Goal: Find contact information: Find contact information

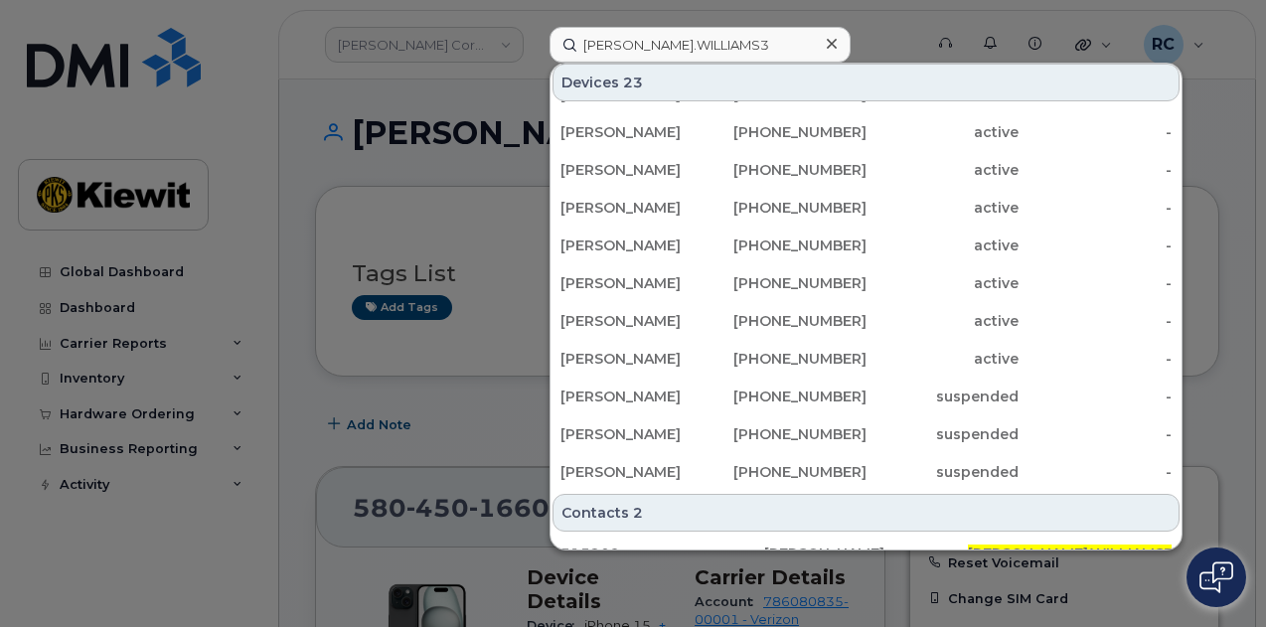
scroll to position [397, 0]
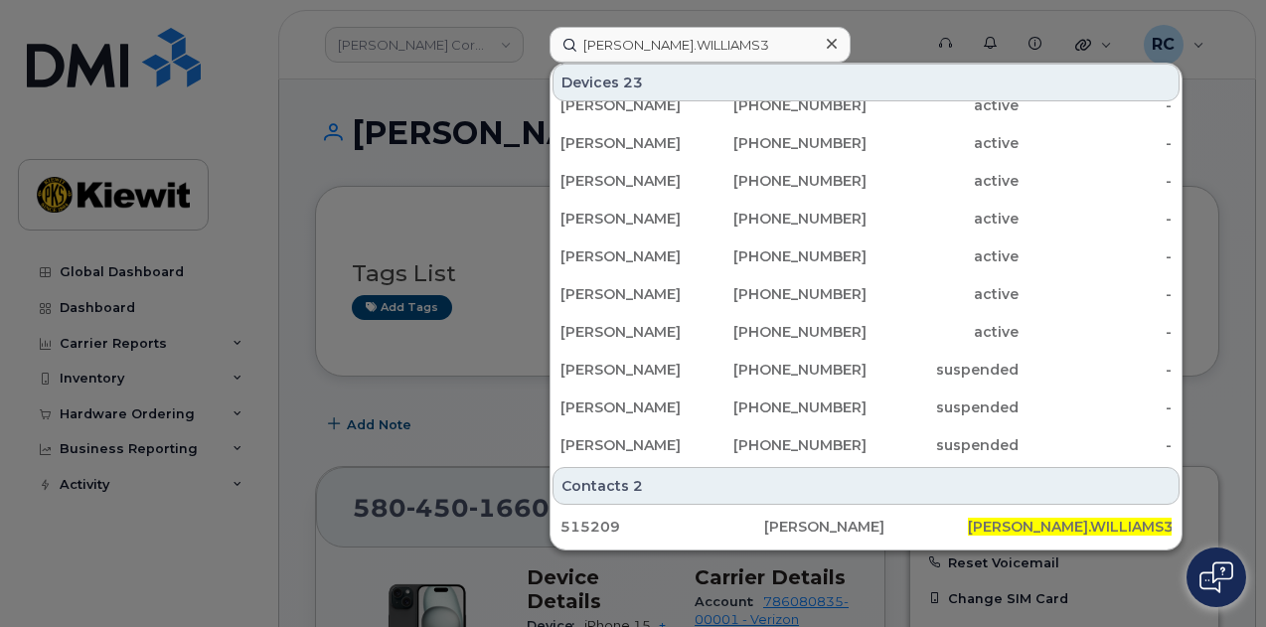
type input "[PERSON_NAME].WILLIAMS3"
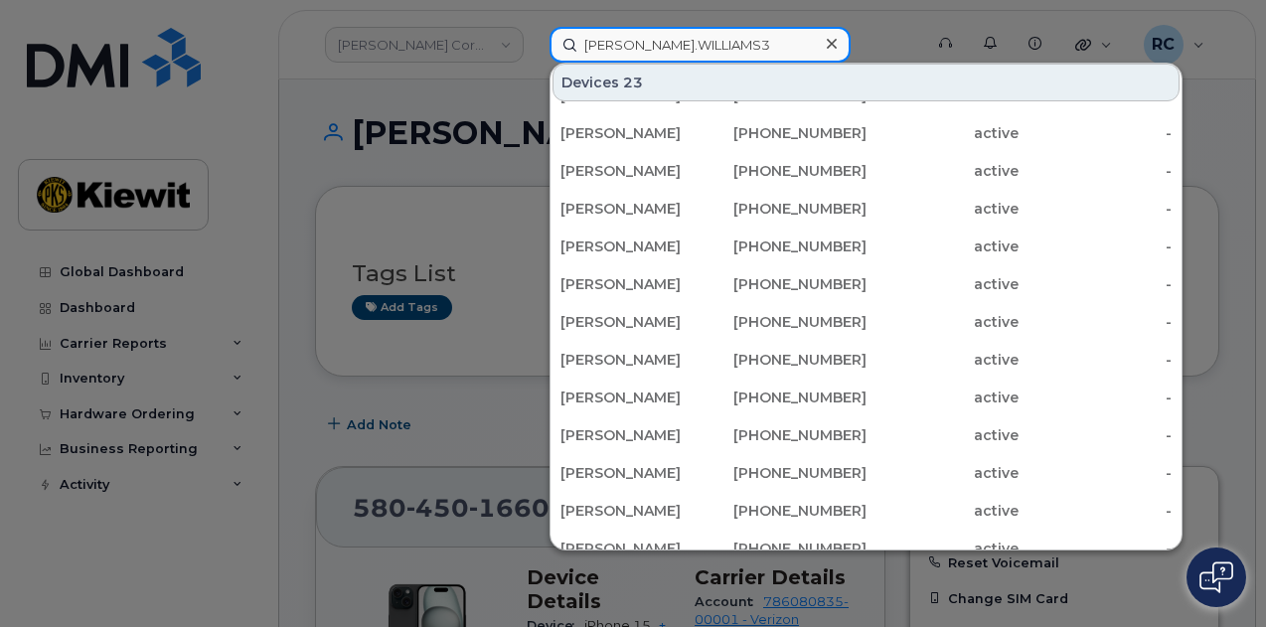
scroll to position [0, 0]
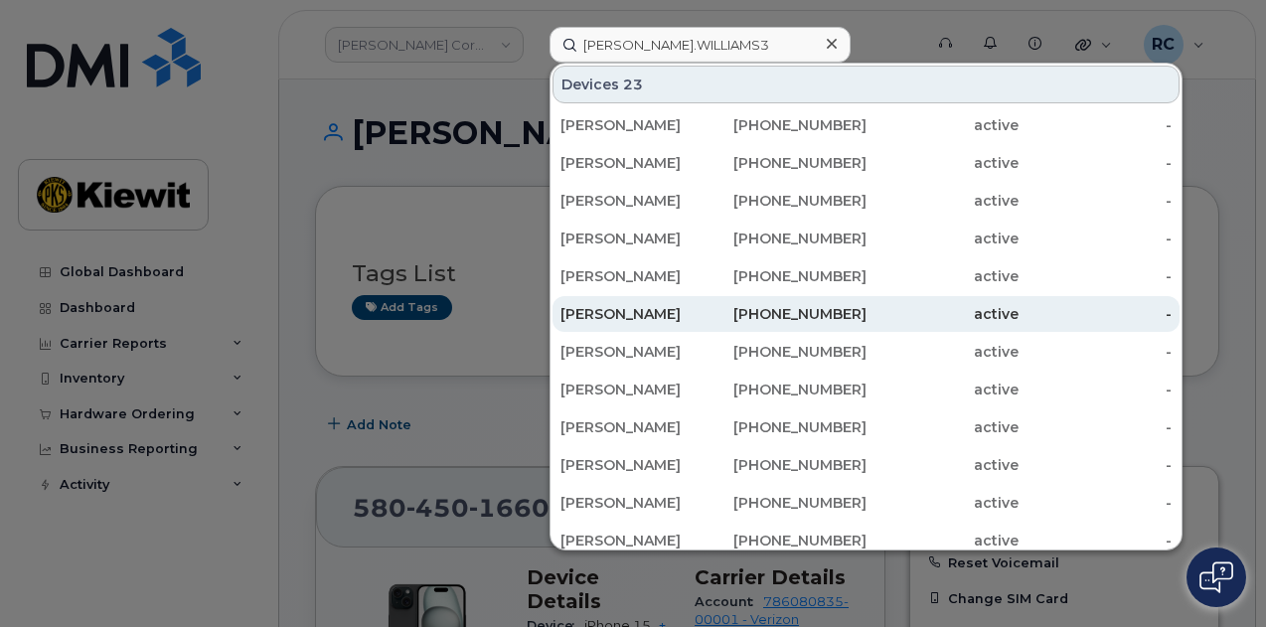
click at [720, 301] on div "[PHONE_NUMBER]" at bounding box center [789, 314] width 153 height 36
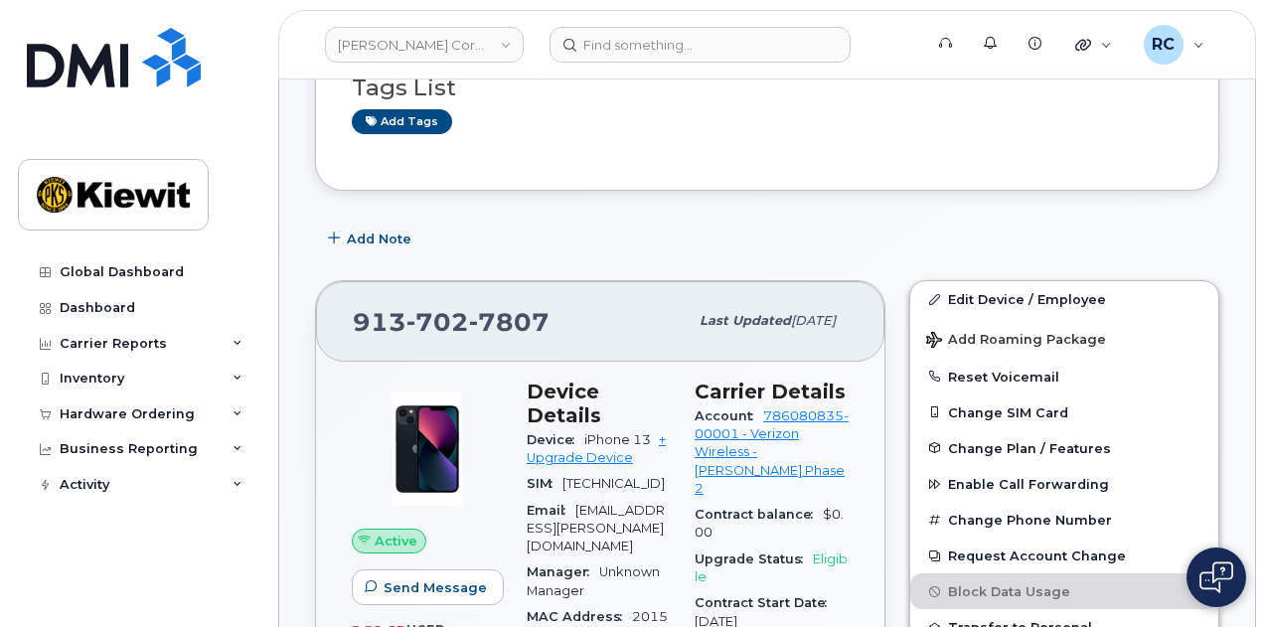
scroll to position [397, 0]
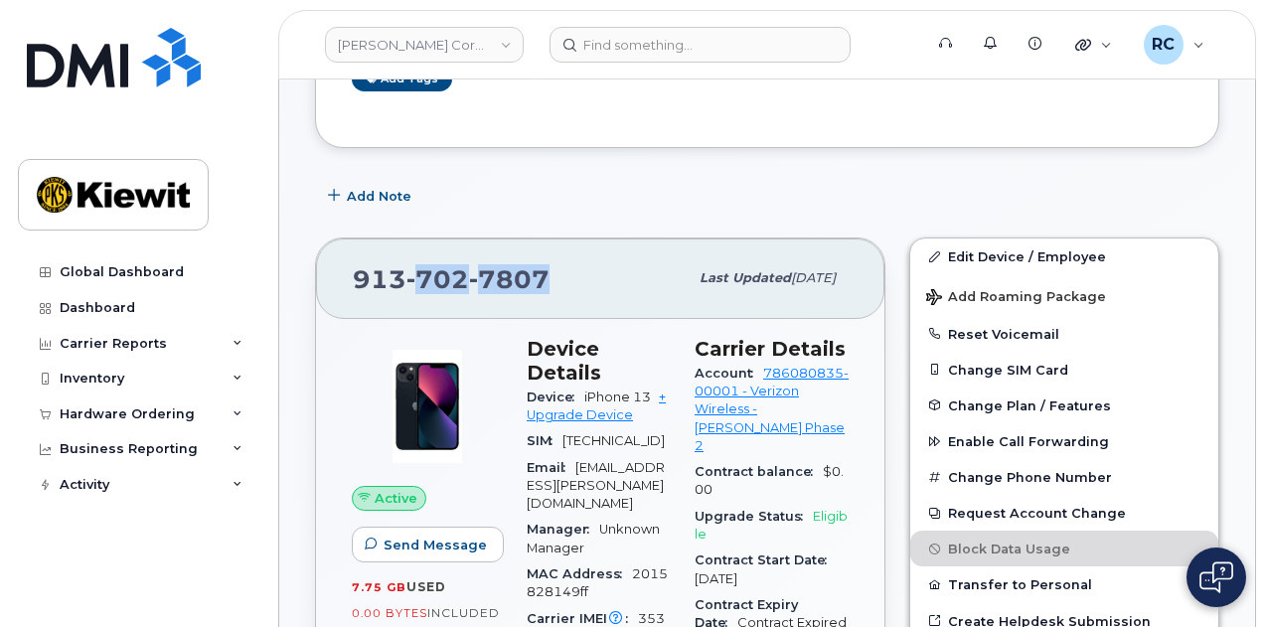
drag, startPoint x: 527, startPoint y: 266, endPoint x: 413, endPoint y: 280, distance: 114.1
click at [413, 280] on span "913 702 7807" at bounding box center [451, 279] width 197 height 30
copy span "702 7807"
click at [382, 284] on span "913 702 7807" at bounding box center [451, 279] width 197 height 30
drag, startPoint x: 393, startPoint y: 272, endPoint x: 410, endPoint y: 265, distance: 18.3
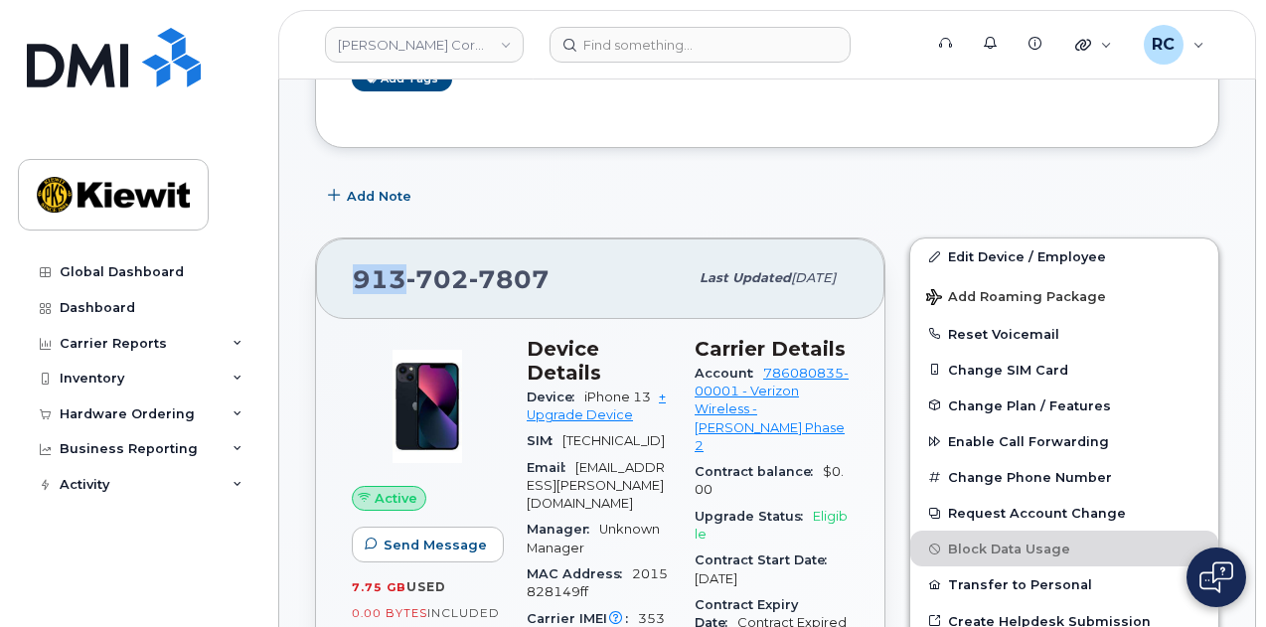
click at [410, 265] on span "913 702 7807" at bounding box center [451, 279] width 197 height 30
copy span "913"
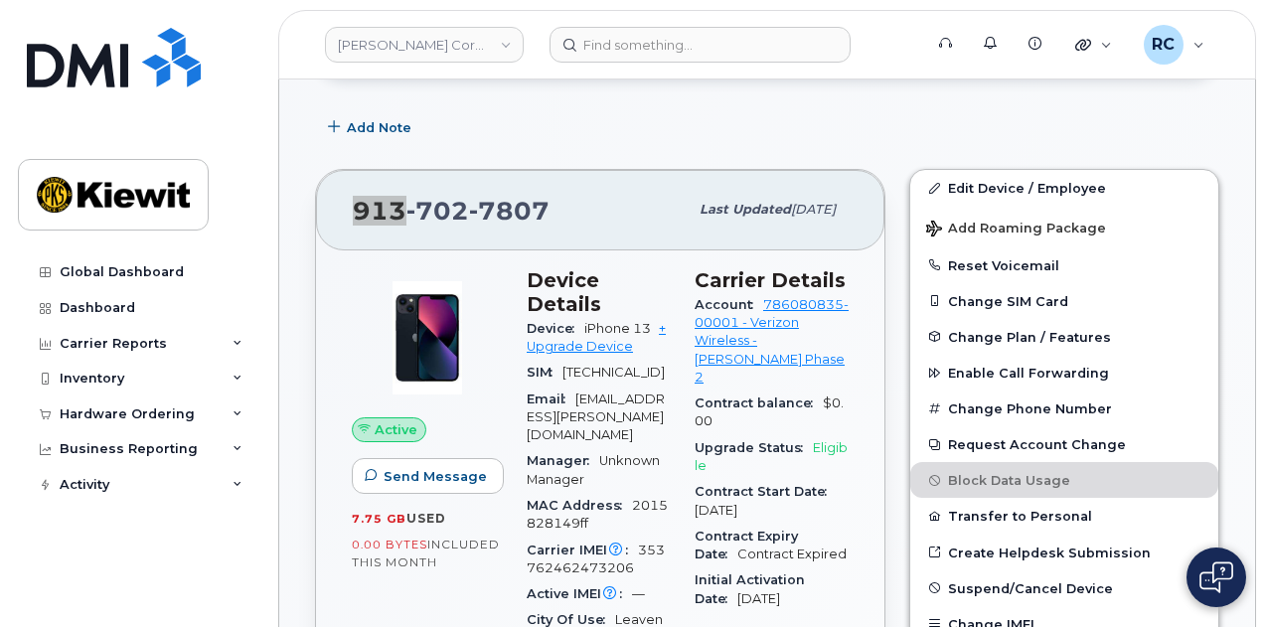
scroll to position [497, 0]
